Goal: Information Seeking & Learning: Learn about a topic

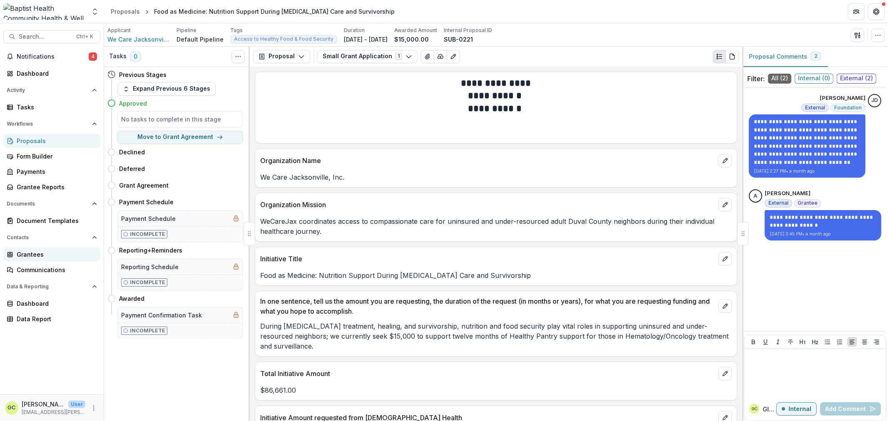
click at [36, 256] on div "Grantees" at bounding box center [55, 254] width 77 height 9
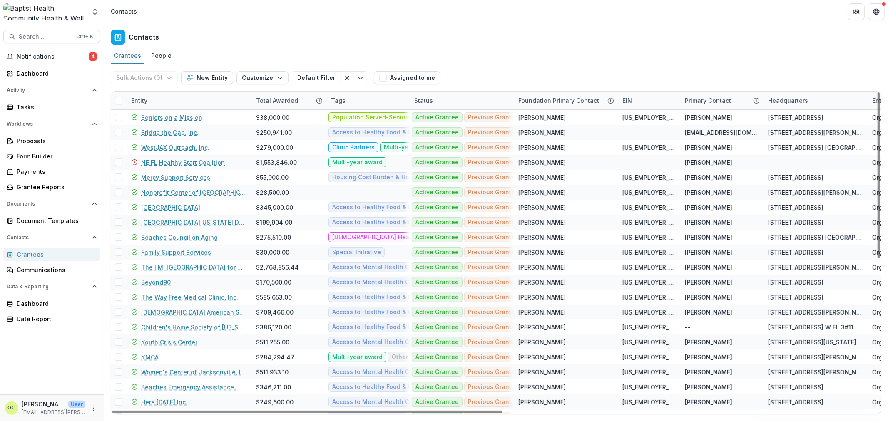
click at [153, 97] on div "Entity" at bounding box center [188, 101] width 125 height 18
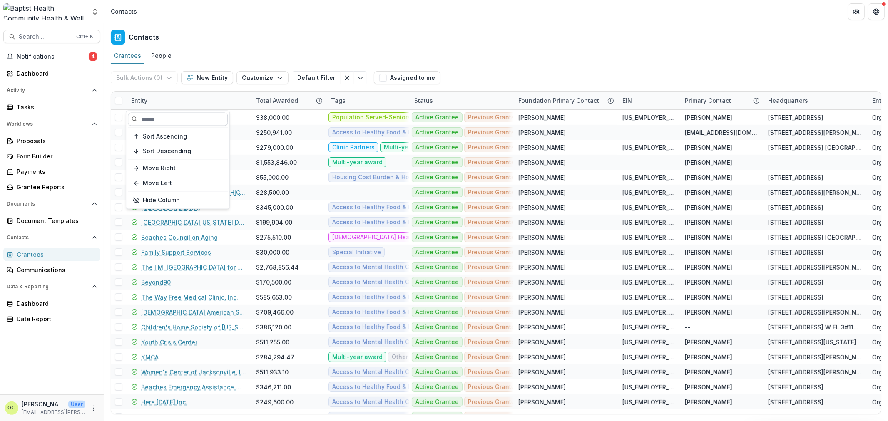
click at [159, 116] on input at bounding box center [178, 119] width 100 height 13
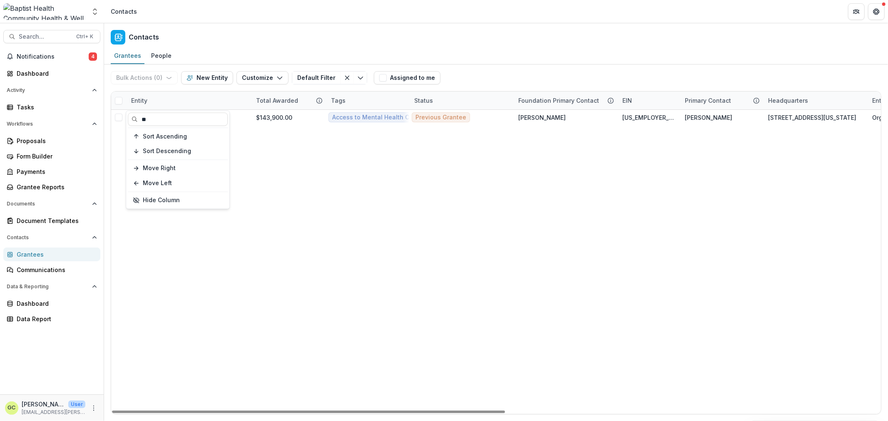
type input "**"
click at [319, 207] on div "2nd Mile Ministries $143,900.00 Access to Mental Health Care Multi-year award P…" at bounding box center [864, 262] width 1506 height 304
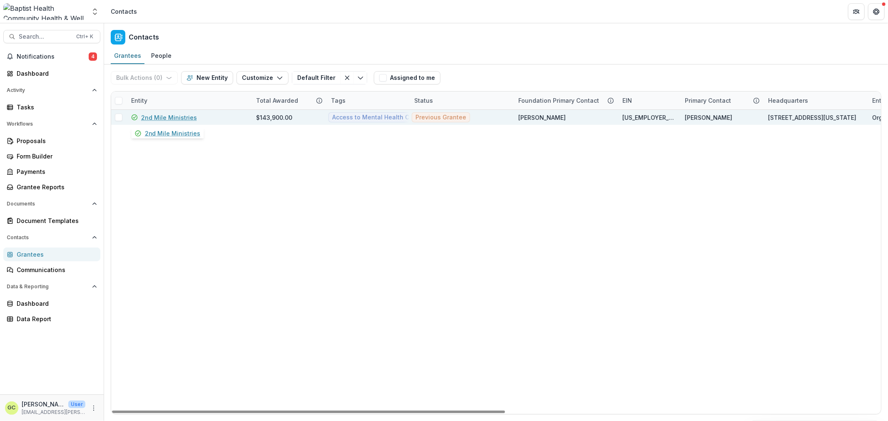
click at [150, 116] on link "2nd Mile Ministries" at bounding box center [169, 117] width 56 height 9
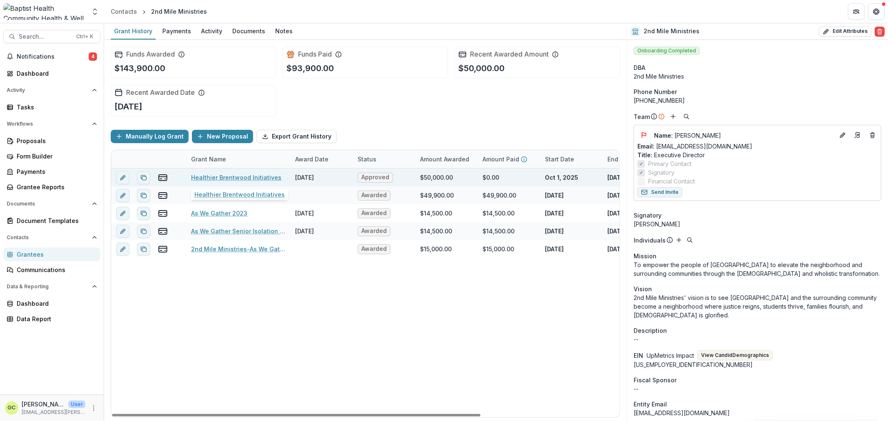
click at [251, 177] on link "Healthier Brentwood Initiatives" at bounding box center [236, 177] width 90 height 9
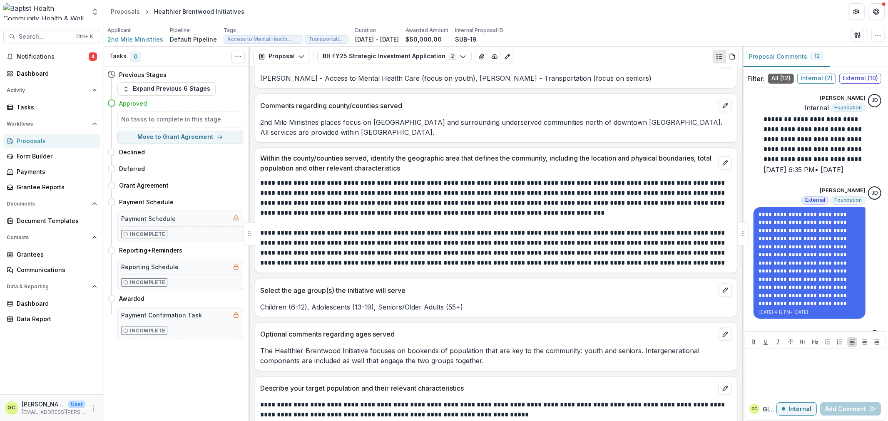
scroll to position [1202, 0]
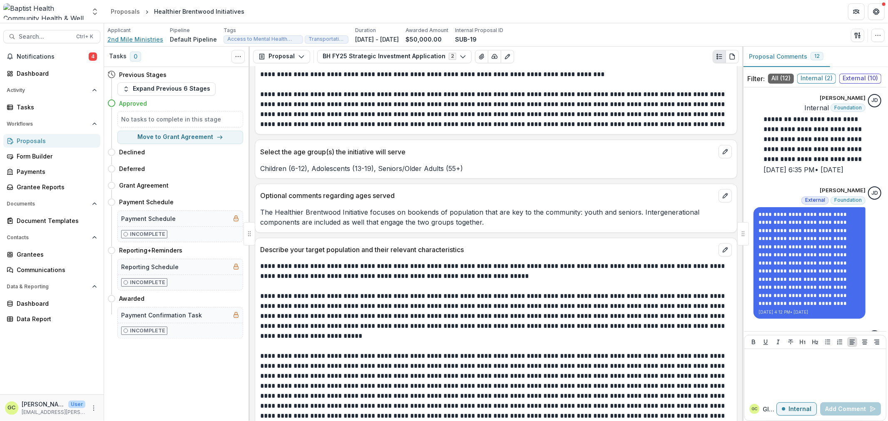
click at [139, 38] on span "2nd Mile Ministries" at bounding box center [135, 39] width 56 height 9
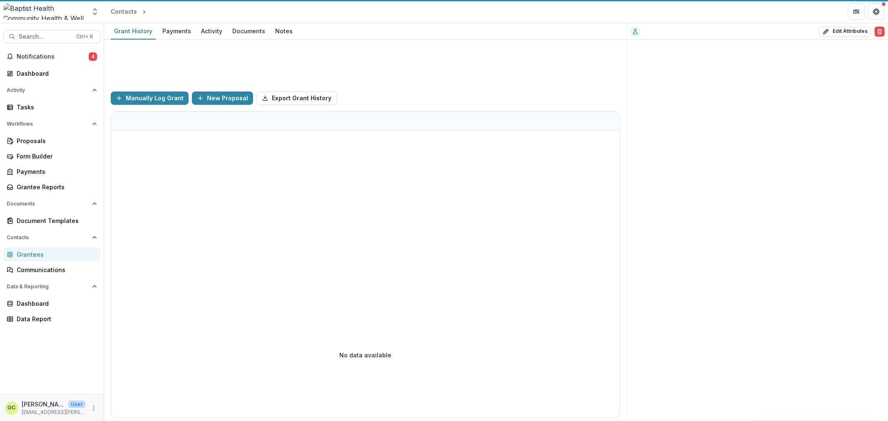
click at [32, 255] on div "Grantees" at bounding box center [55, 254] width 77 height 9
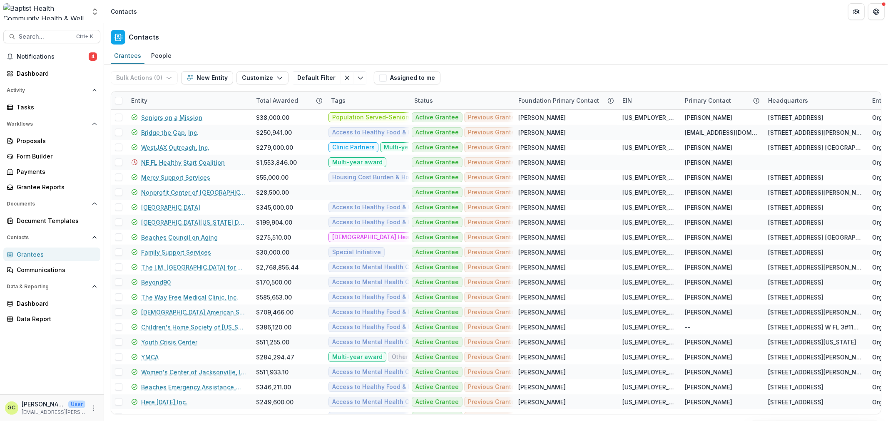
click at [137, 102] on div "Entity" at bounding box center [139, 100] width 26 height 9
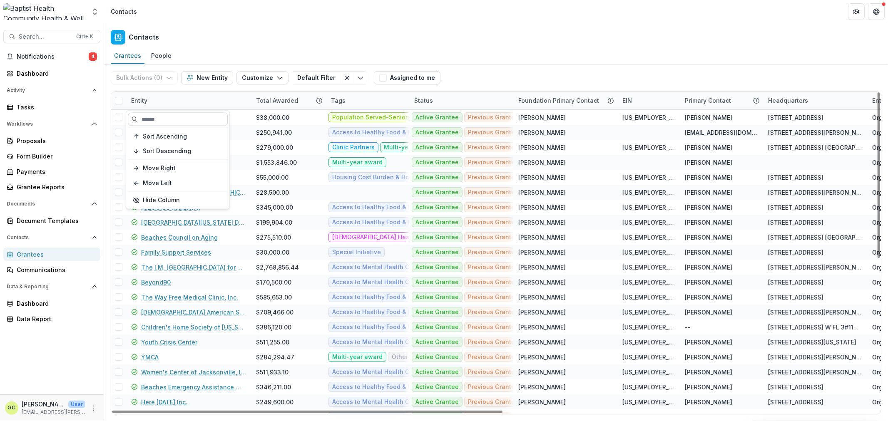
click at [159, 121] on input at bounding box center [178, 119] width 100 height 13
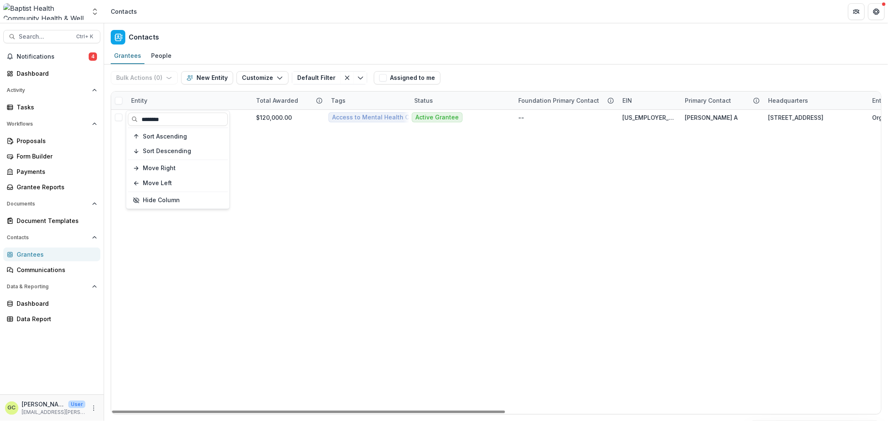
type input "*******"
click at [339, 232] on div "Ability Housing, Inc. $120,000.00 Access to Mental Health Care Active Grantee -…" at bounding box center [864, 262] width 1506 height 304
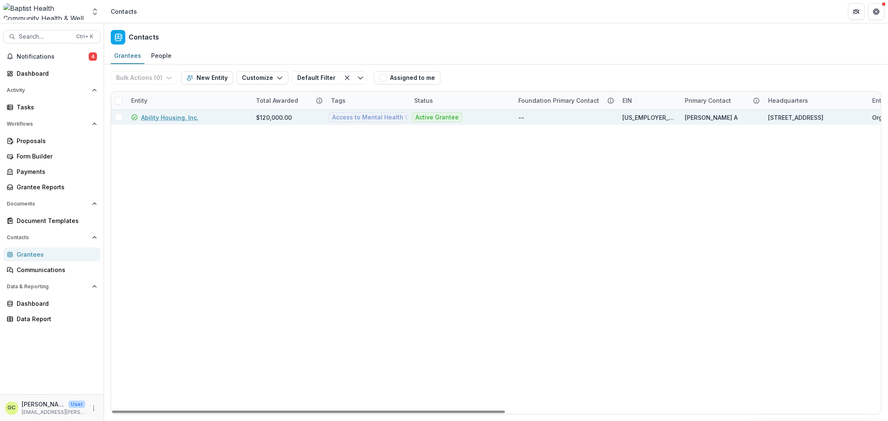
click at [168, 115] on link "Ability Housing, Inc." at bounding box center [169, 117] width 57 height 9
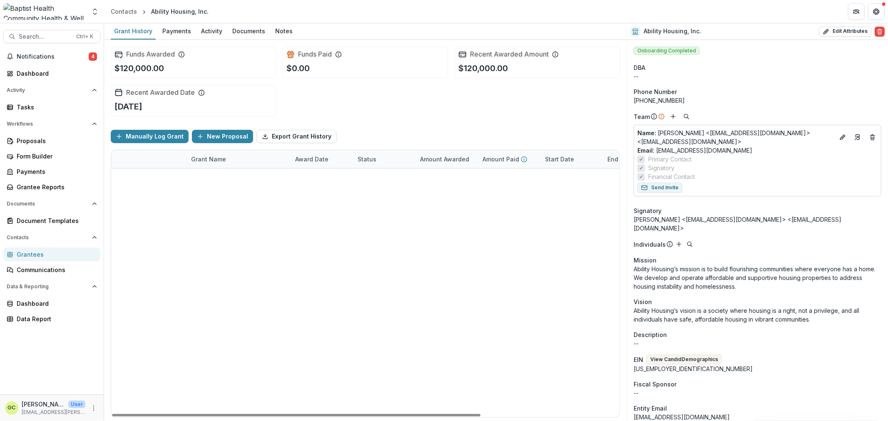
click at [237, 177] on link "Pathways to Wellness: Integrated Mental Health Access for Northeast [US_STATE] …" at bounding box center [238, 177] width 94 height 9
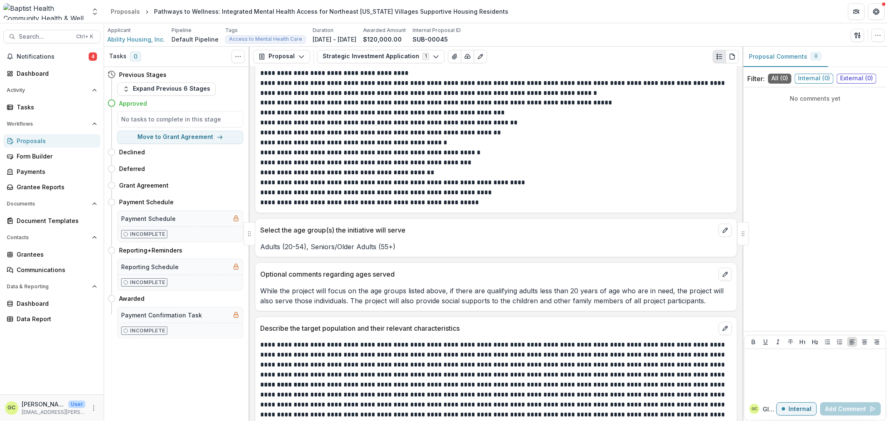
scroll to position [1202, 0]
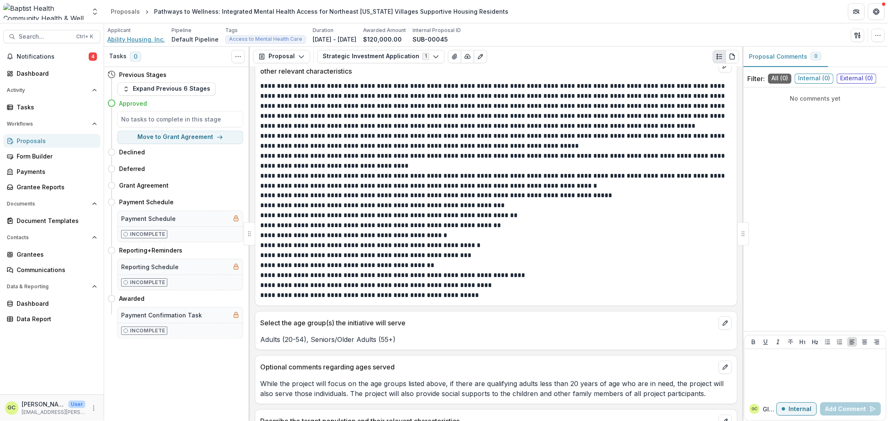
click at [142, 35] on span "Ability Housing, Inc." at bounding box center [135, 39] width 57 height 9
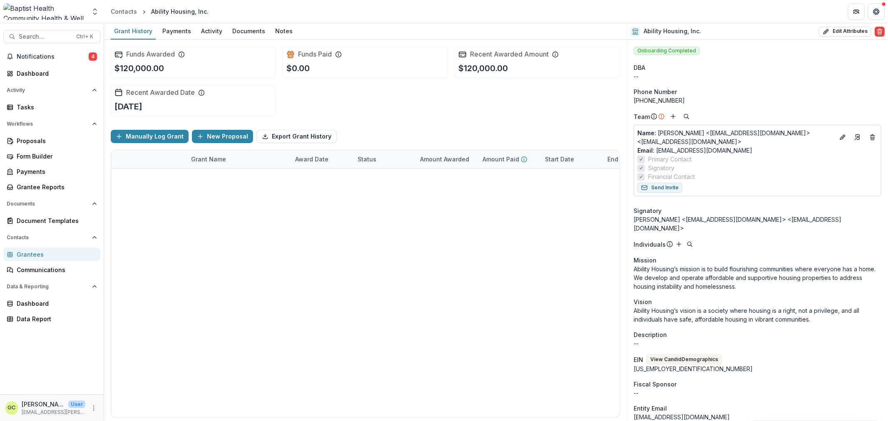
click at [40, 253] on div "Grantees" at bounding box center [55, 254] width 77 height 9
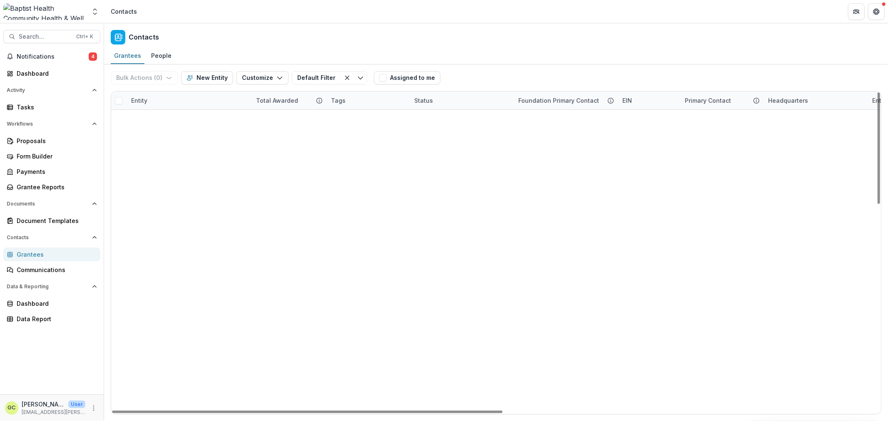
click at [142, 102] on div "Entity" at bounding box center [139, 100] width 26 height 9
click at [163, 121] on input at bounding box center [178, 119] width 100 height 13
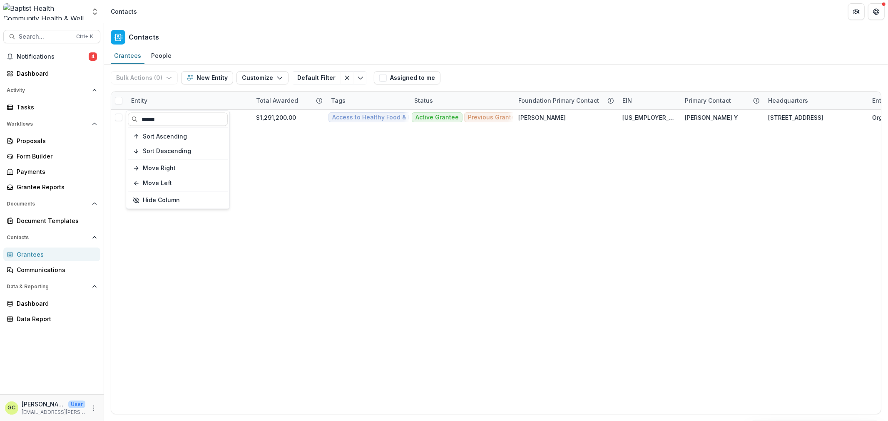
type input "******"
click at [324, 182] on div "Barnabas Center, Inc. $1,291,200.00 Access to Healthy Food & Food Security Acce…" at bounding box center [864, 262] width 1506 height 304
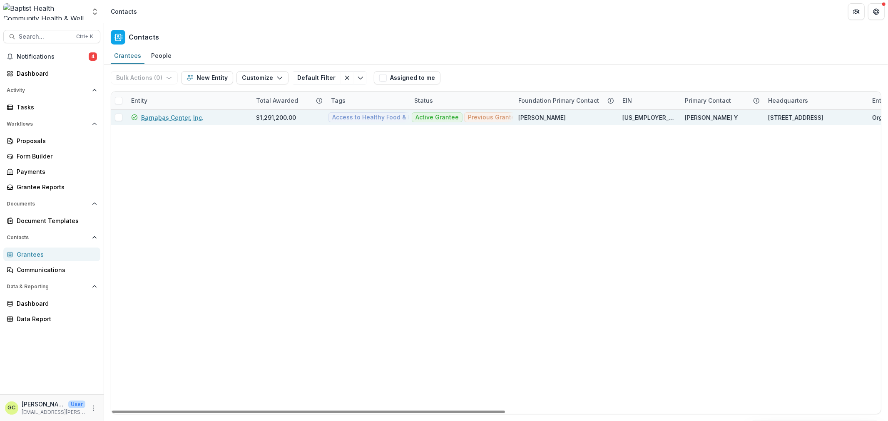
click at [182, 115] on link "Barnabas Center, Inc." at bounding box center [172, 117] width 62 height 9
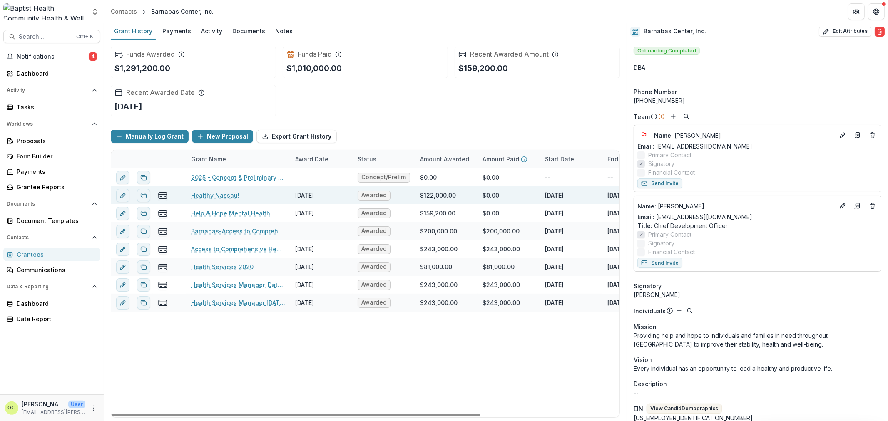
click at [213, 196] on link "Healthy Nassau!" at bounding box center [215, 195] width 48 height 9
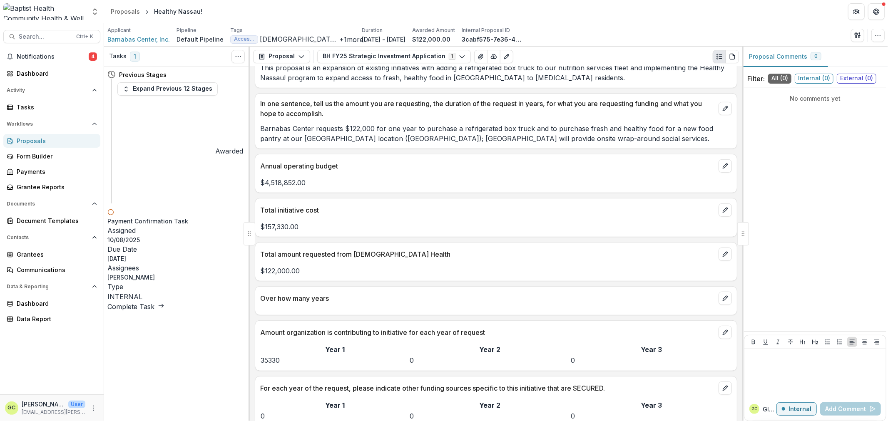
scroll to position [416, 0]
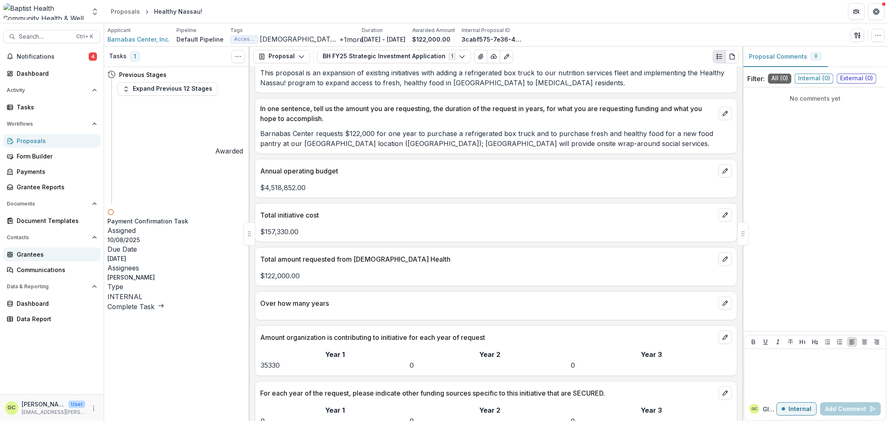
click at [49, 251] on div "Grantees" at bounding box center [55, 254] width 77 height 9
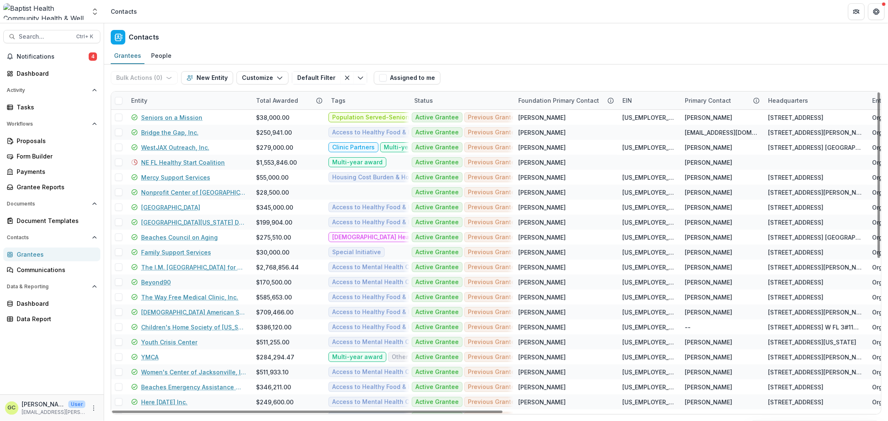
click at [155, 96] on div "Entity" at bounding box center [188, 101] width 125 height 18
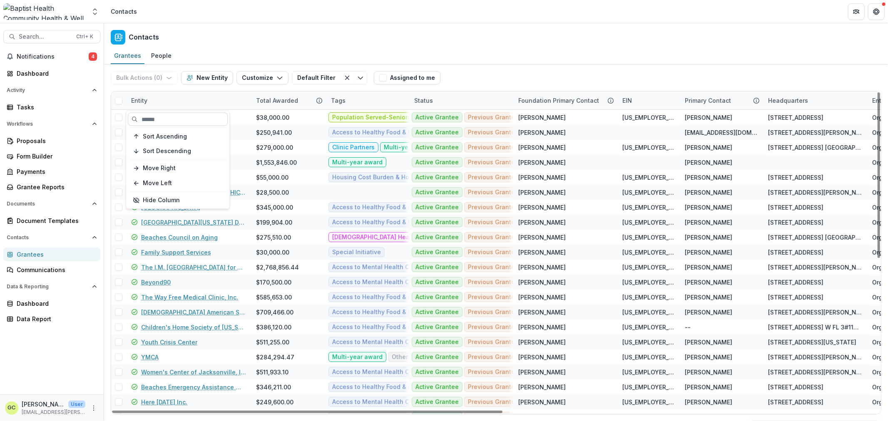
click at [174, 118] on input at bounding box center [178, 119] width 100 height 13
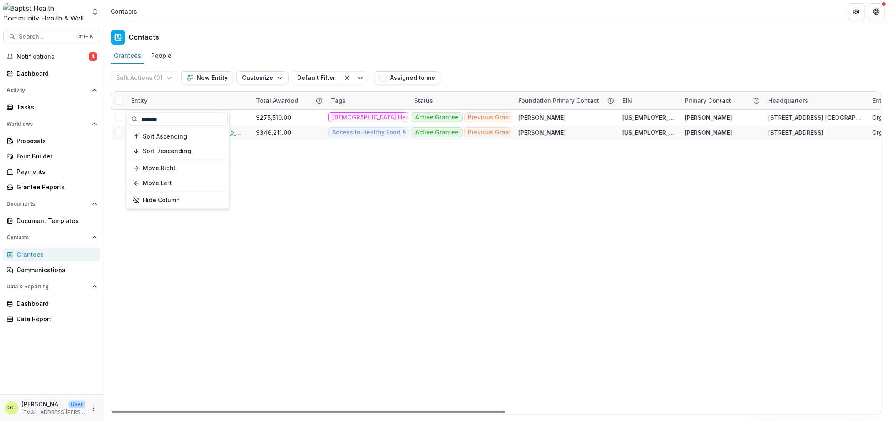
type input "*******"
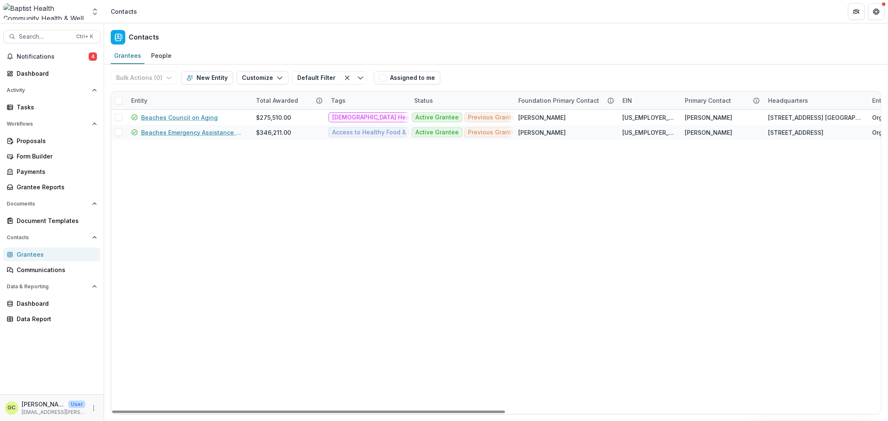
click at [385, 207] on div "Beaches Council on Aging $275,510.00 [DEMOGRAPHIC_DATA] Health Board Representa…" at bounding box center [864, 262] width 1506 height 304
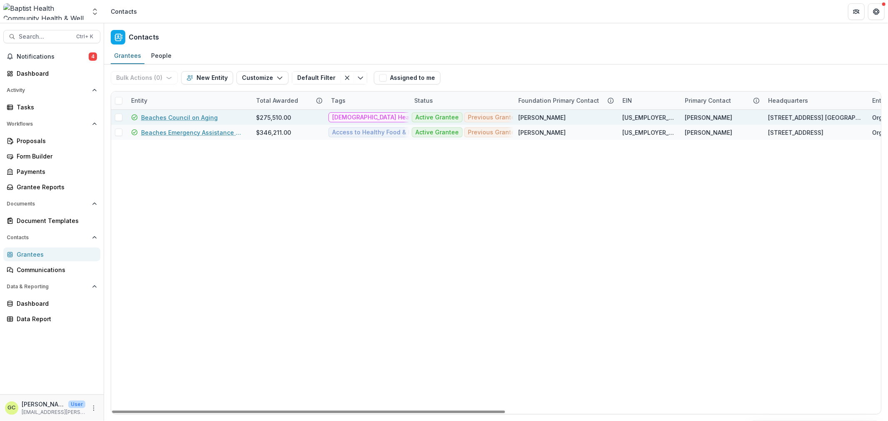
click at [181, 117] on link "Beaches Council on Aging" at bounding box center [179, 117] width 77 height 9
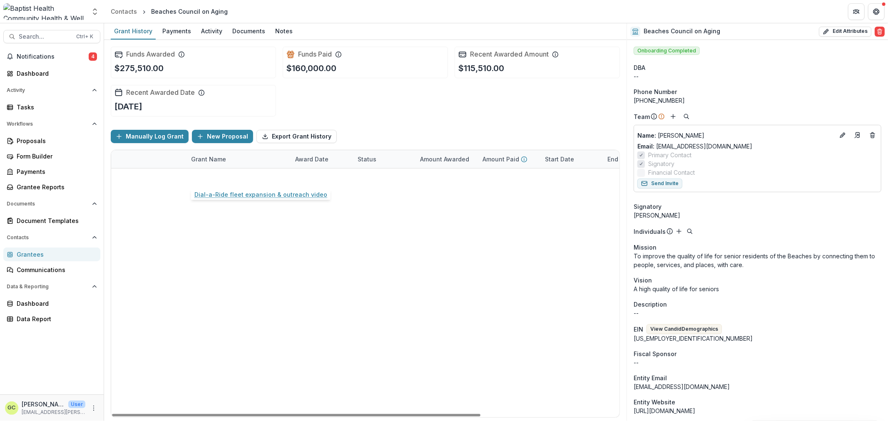
click at [236, 177] on link "Dial-a-Ride fleet expansion & outreach video" at bounding box center [238, 177] width 94 height 9
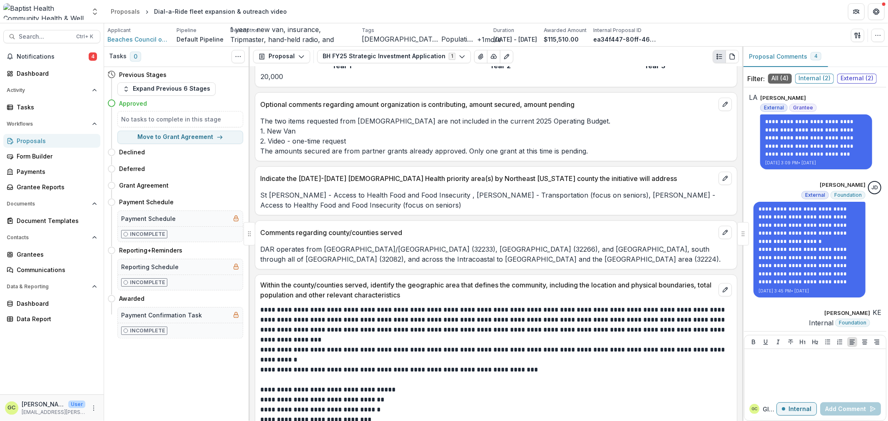
scroll to position [879, 0]
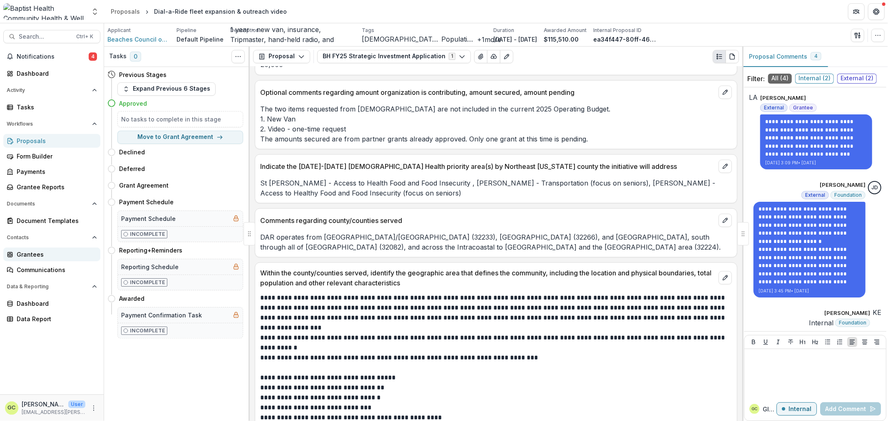
click at [37, 252] on div "Grantees" at bounding box center [55, 254] width 77 height 9
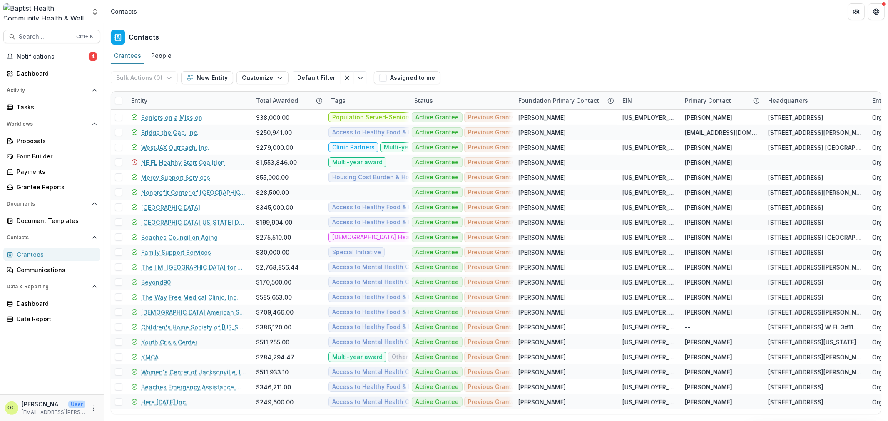
click at [140, 99] on div "Entity" at bounding box center [139, 100] width 26 height 9
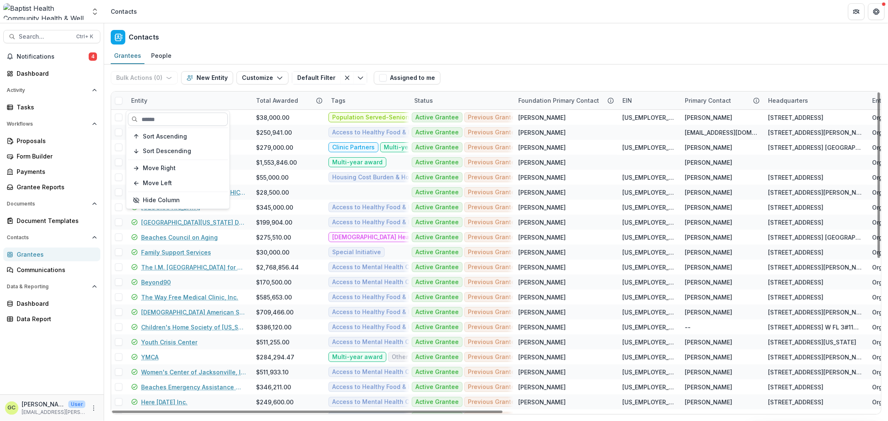
click at [160, 121] on input at bounding box center [178, 119] width 100 height 13
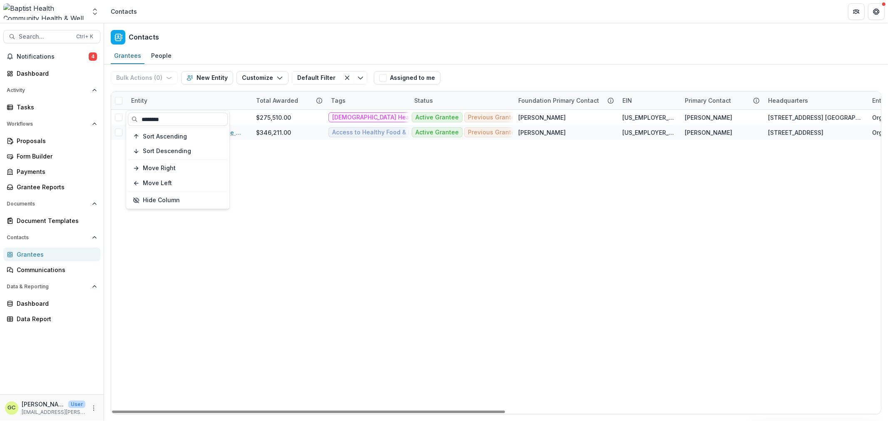
type input "*******"
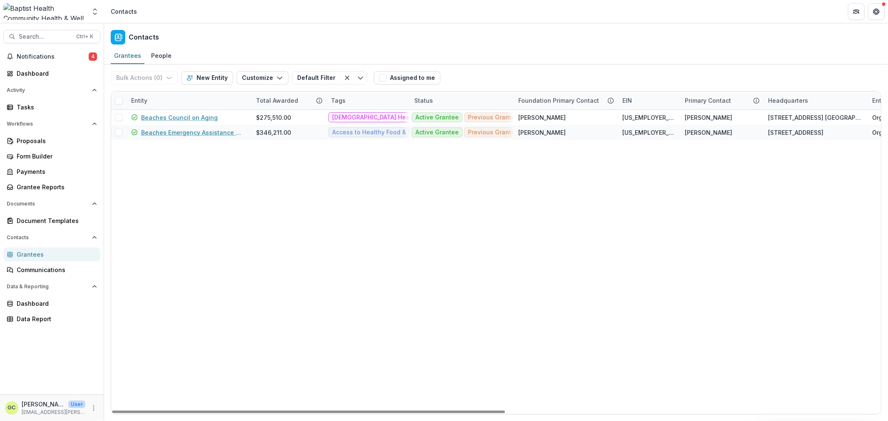
click at [268, 294] on div "Beaches Council on Aging $275,510.00 [DEMOGRAPHIC_DATA] Health Board Representa…" at bounding box center [864, 262] width 1506 height 304
click at [199, 134] on link "Beaches Emergency Assistance Ministry" at bounding box center [193, 132] width 105 height 9
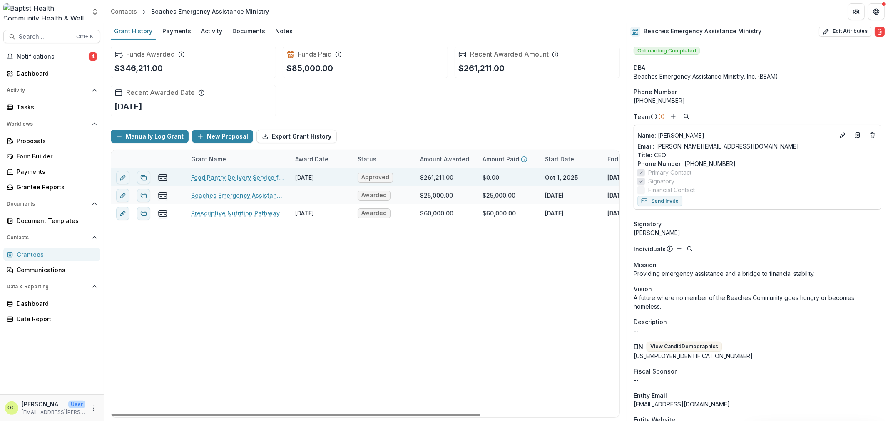
click at [272, 175] on link "Food Pantry Delivery Service for Seniors" at bounding box center [238, 177] width 94 height 9
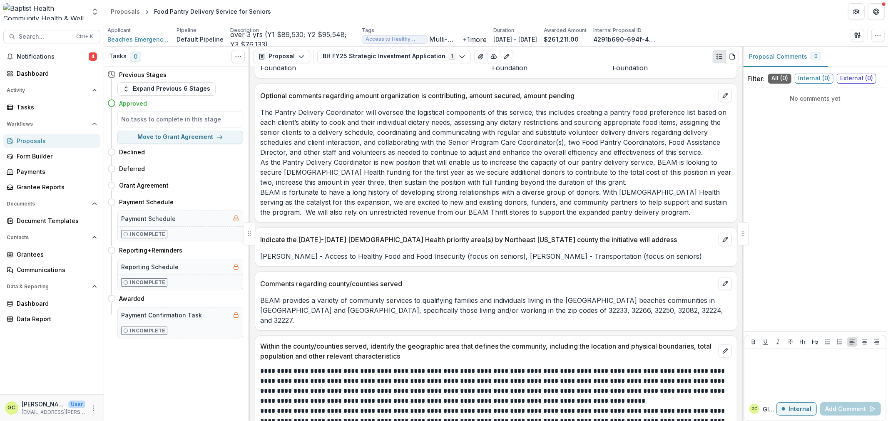
scroll to position [1018, 0]
